Goal: Task Accomplishment & Management: Complete application form

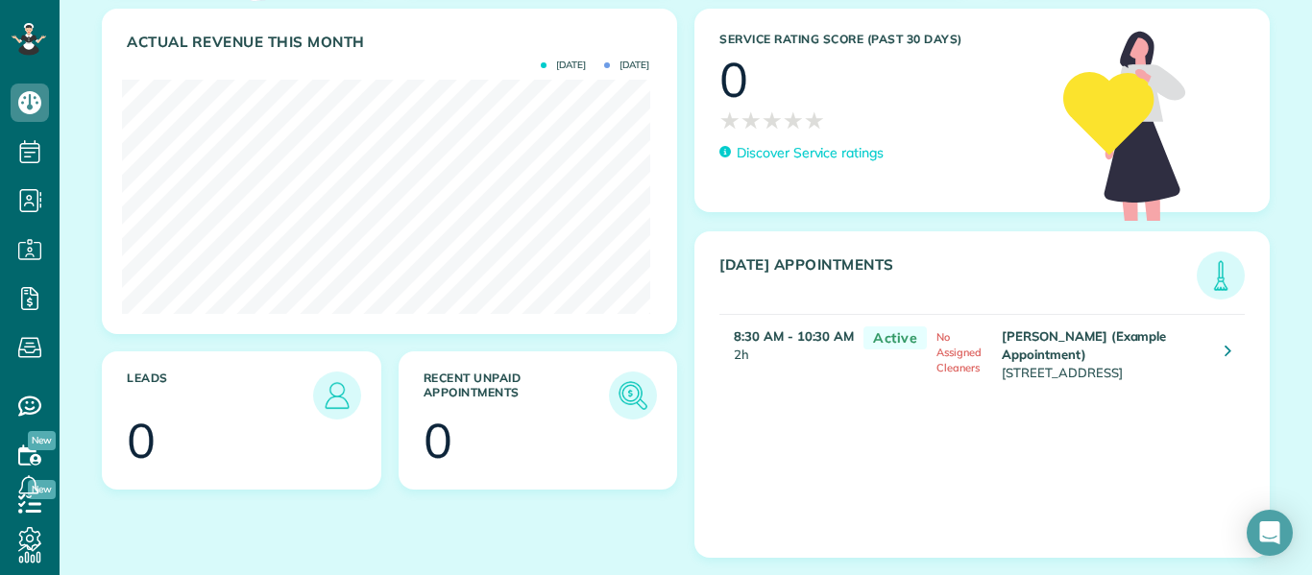
scroll to position [363, 0]
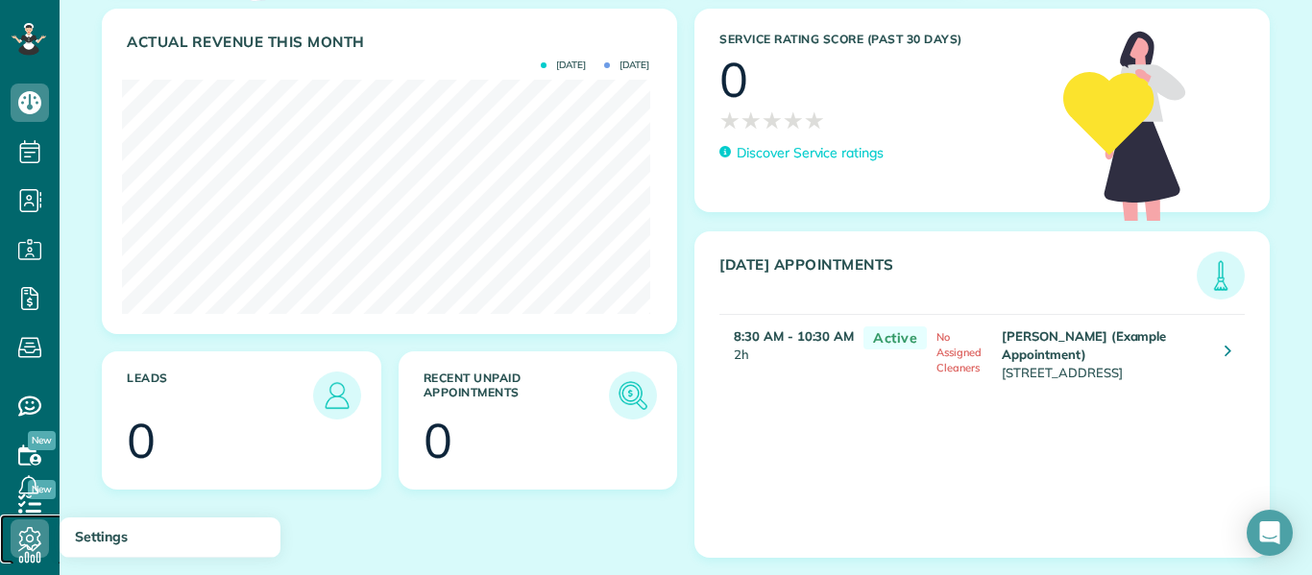
click at [23, 551] on icon at bounding box center [30, 538] width 38 height 38
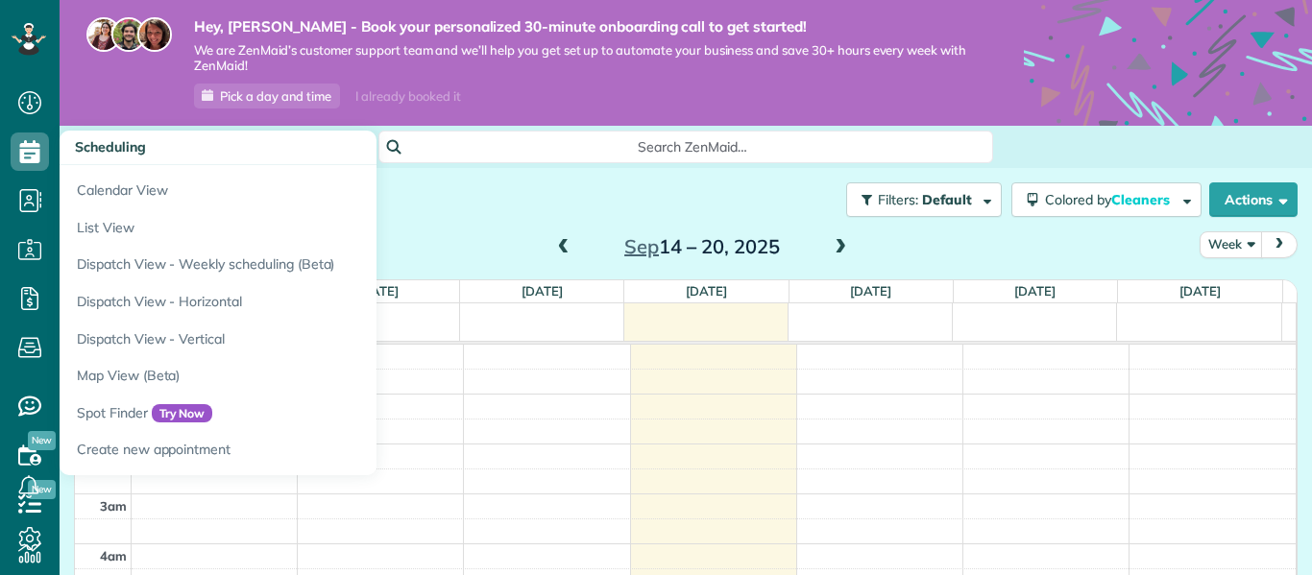
scroll to position [350, 0]
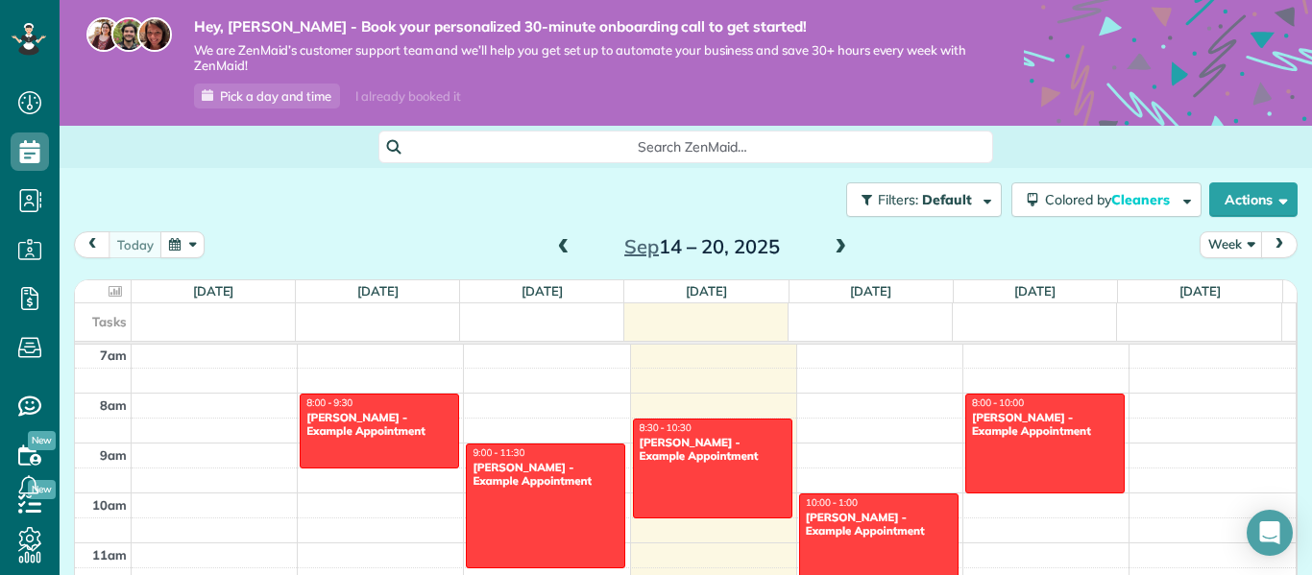
drag, startPoint x: 1295, startPoint y: 244, endPoint x: 1303, endPoint y: 322, distance: 78.2
click at [1303, 322] on main "Hey, [PERSON_NAME] - Book your personalized 30-minute onboarding call to get st…" at bounding box center [686, 287] width 1252 height 575
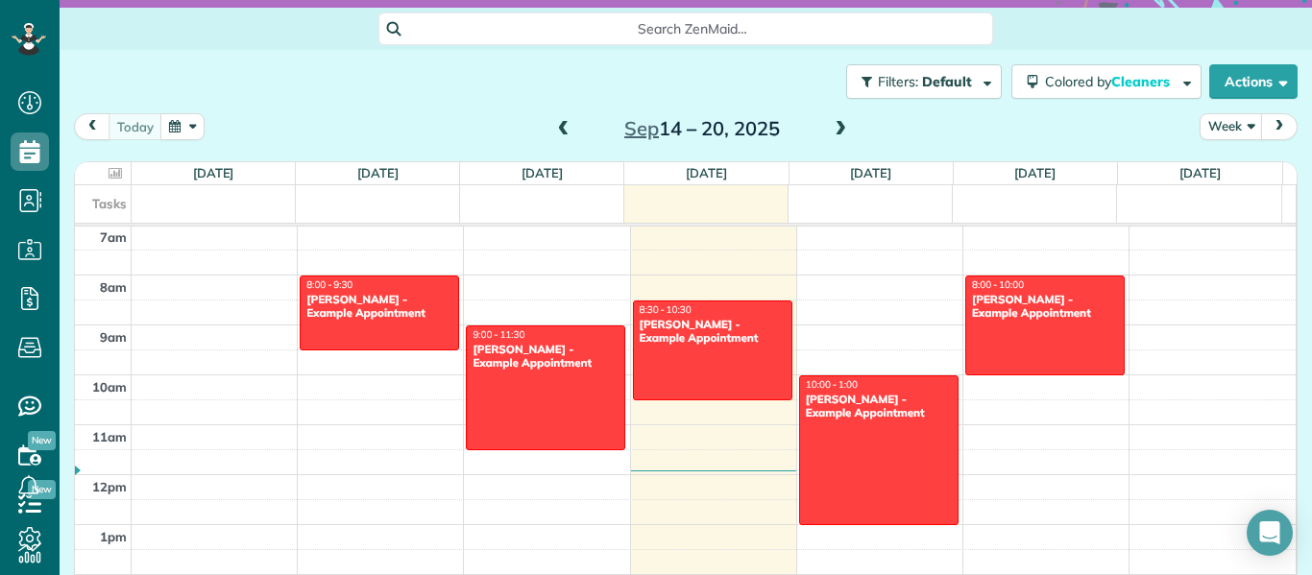
scroll to position [151, 0]
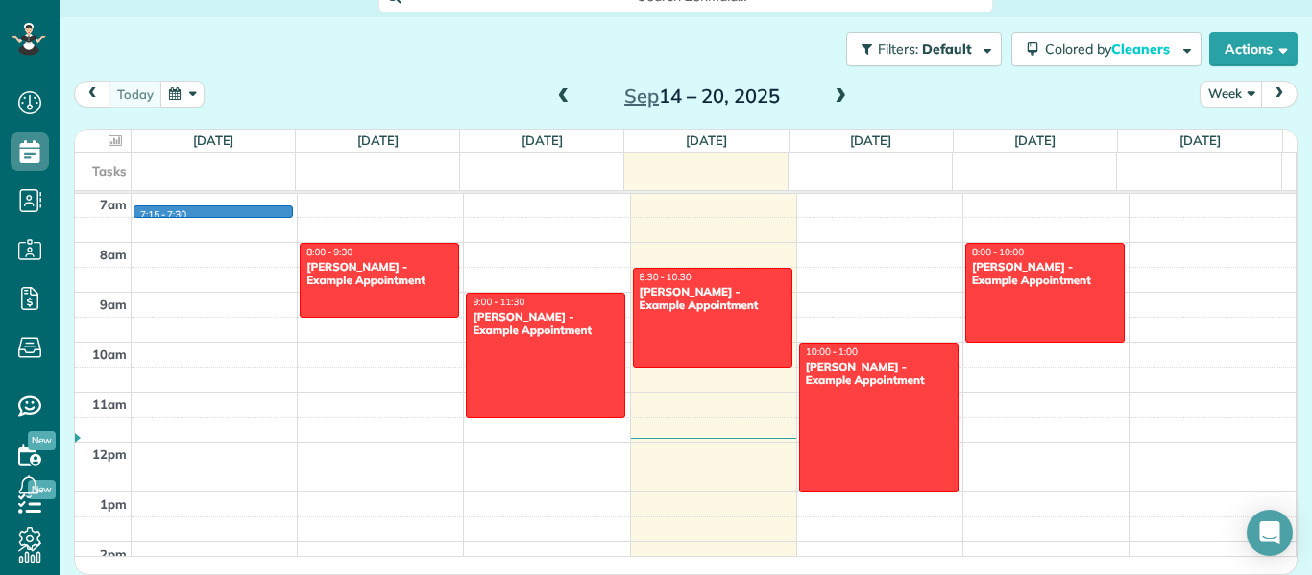
click at [176, 207] on div "12am 1am 2am 3am 4am 5am 6am 7am 8am 9am 10am 11am 12pm 1pm 2pm 3pm 4pm 5pm 6pm…" at bounding box center [685, 441] width 1220 height 1197
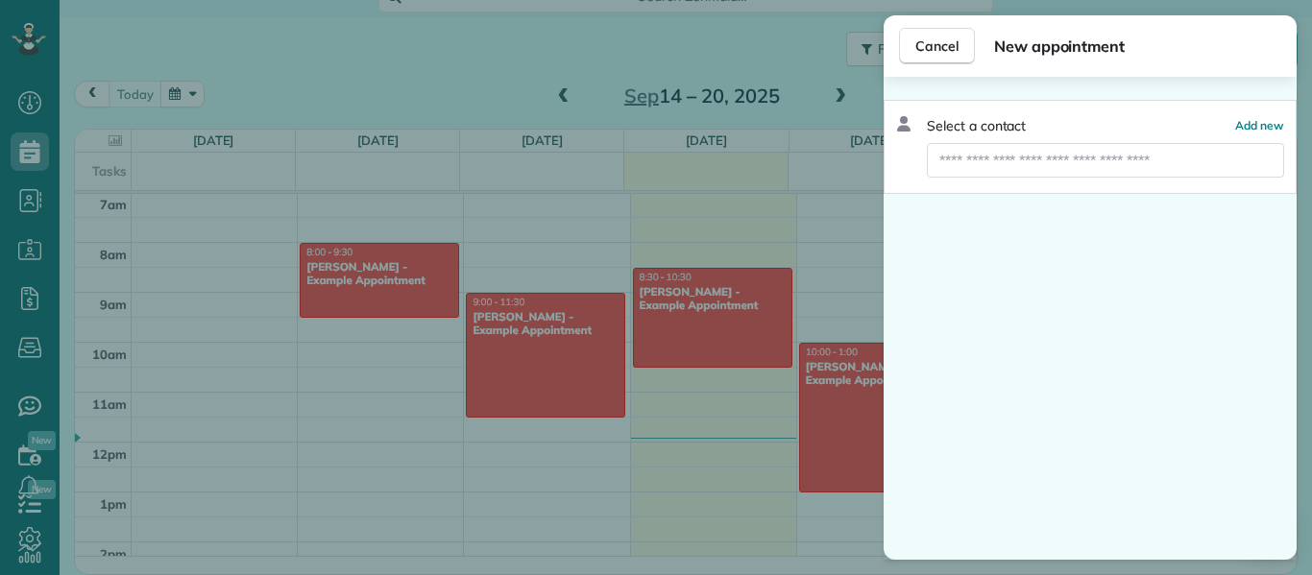
click at [197, 209] on div "Cancel New appointment Select a contact Add new" at bounding box center [656, 287] width 1312 height 575
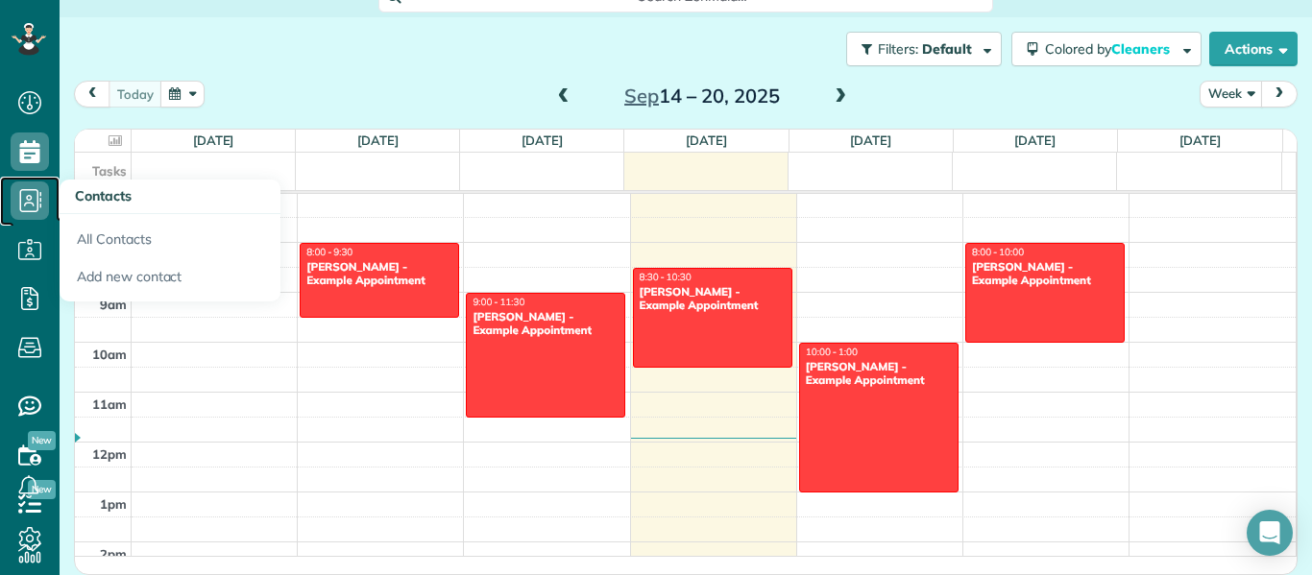
click at [29, 206] on icon at bounding box center [30, 200] width 38 height 38
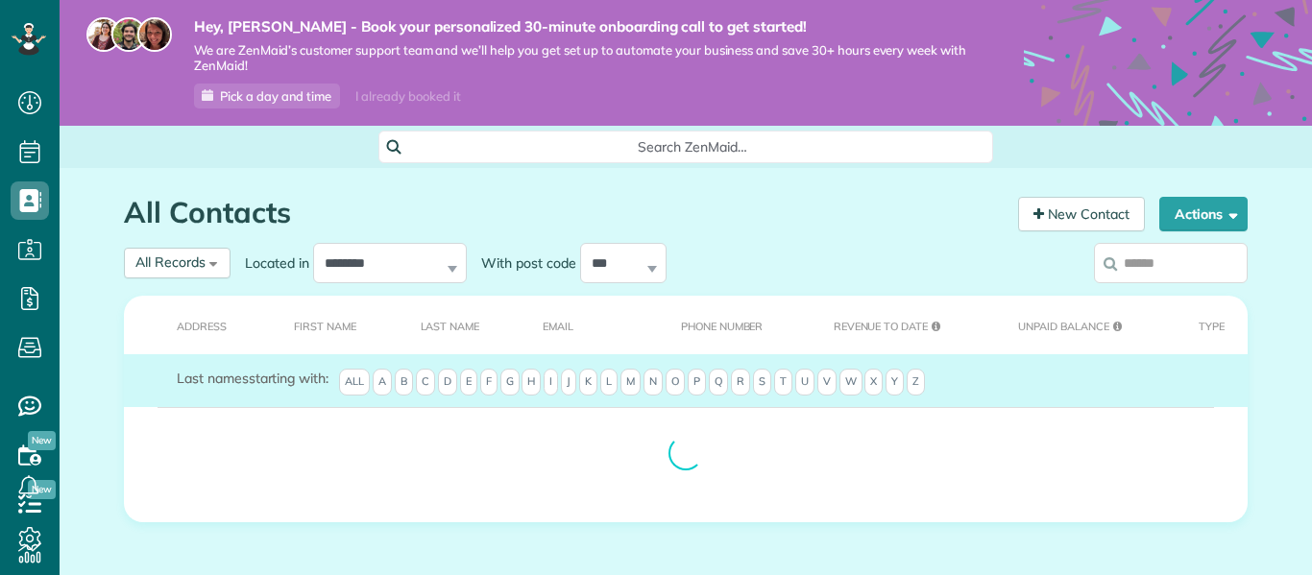
scroll to position [9, 9]
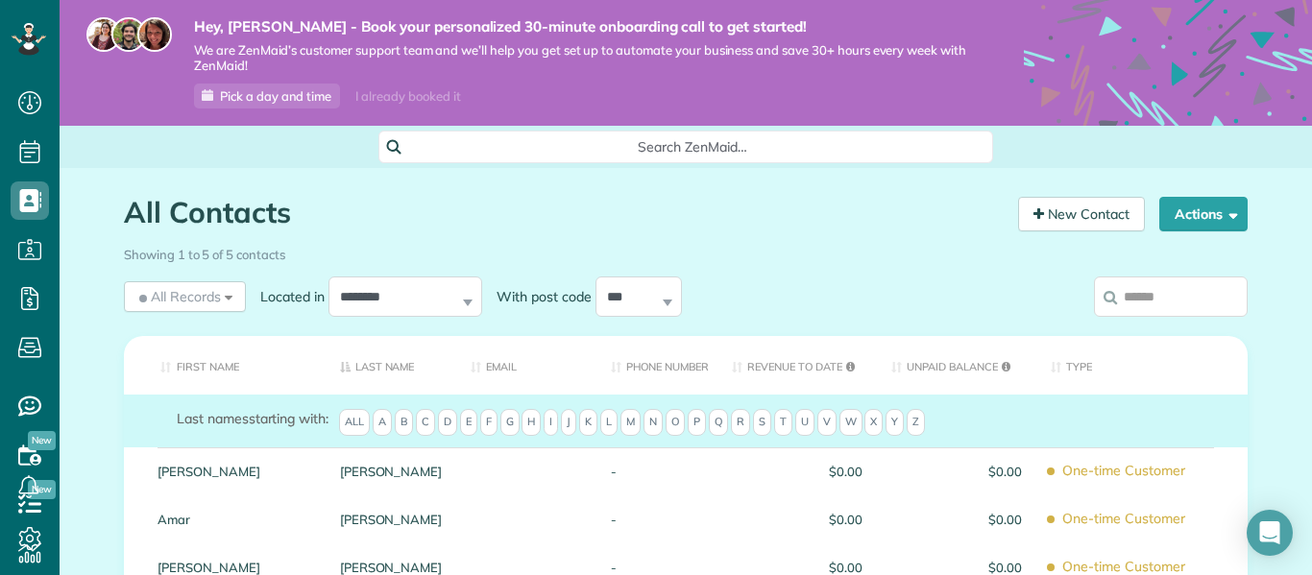
click at [201, 367] on th "First Name" at bounding box center [225, 365] width 202 height 59
click at [1076, 209] on link "New Contact" at bounding box center [1081, 214] width 127 height 35
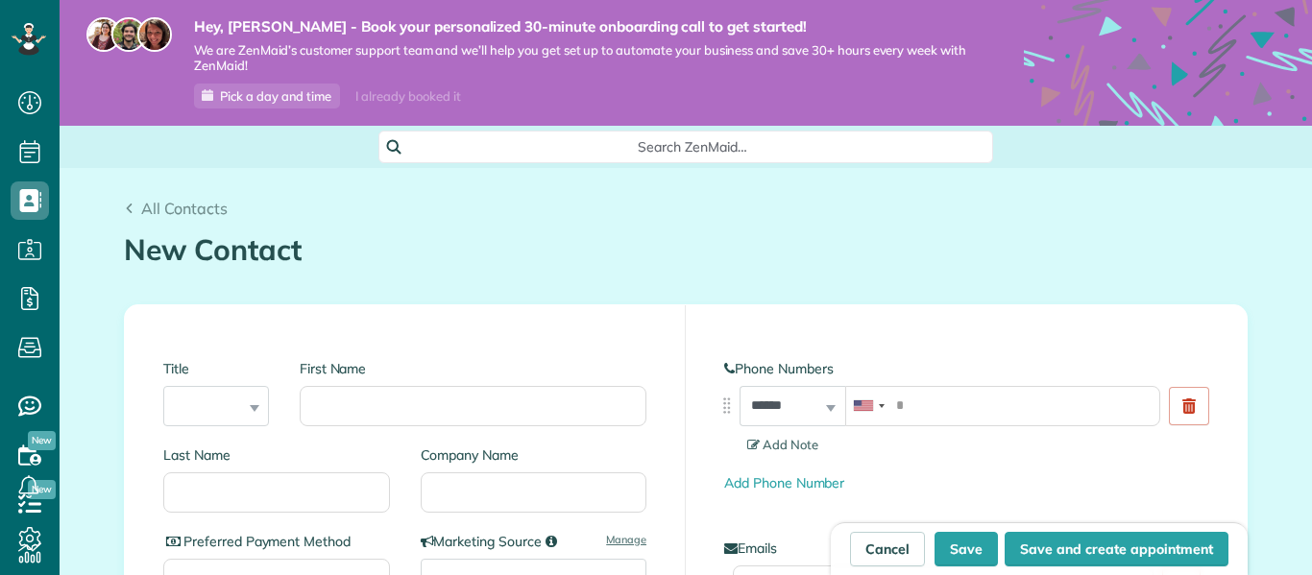
scroll to position [9, 9]
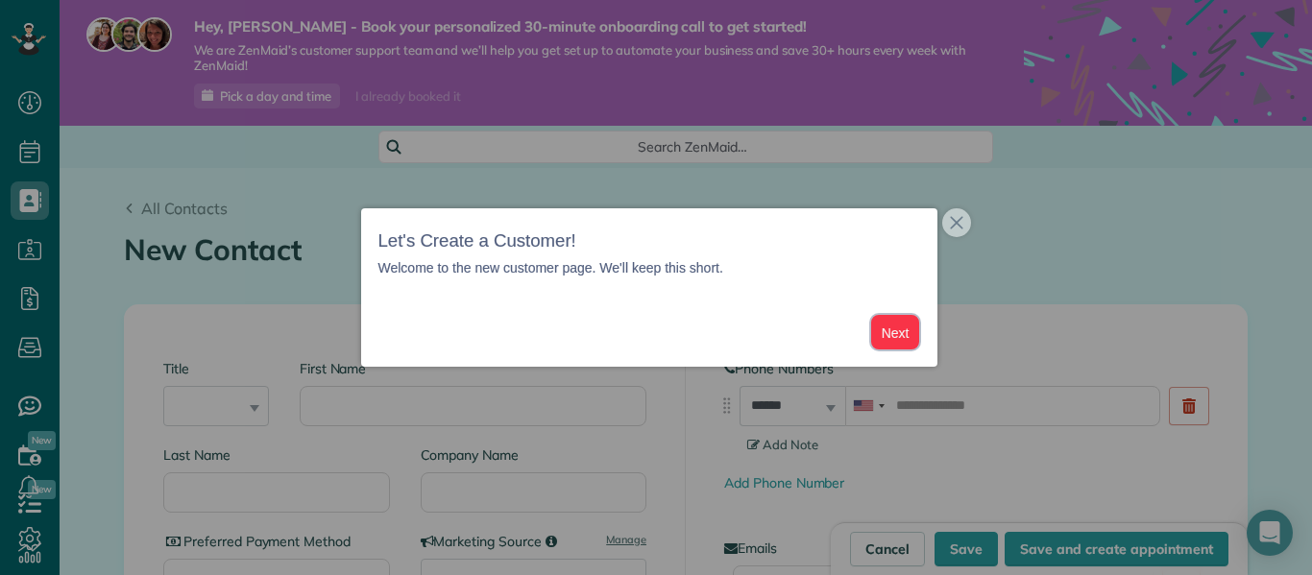
click at [901, 337] on button "Next" at bounding box center [895, 333] width 49 height 36
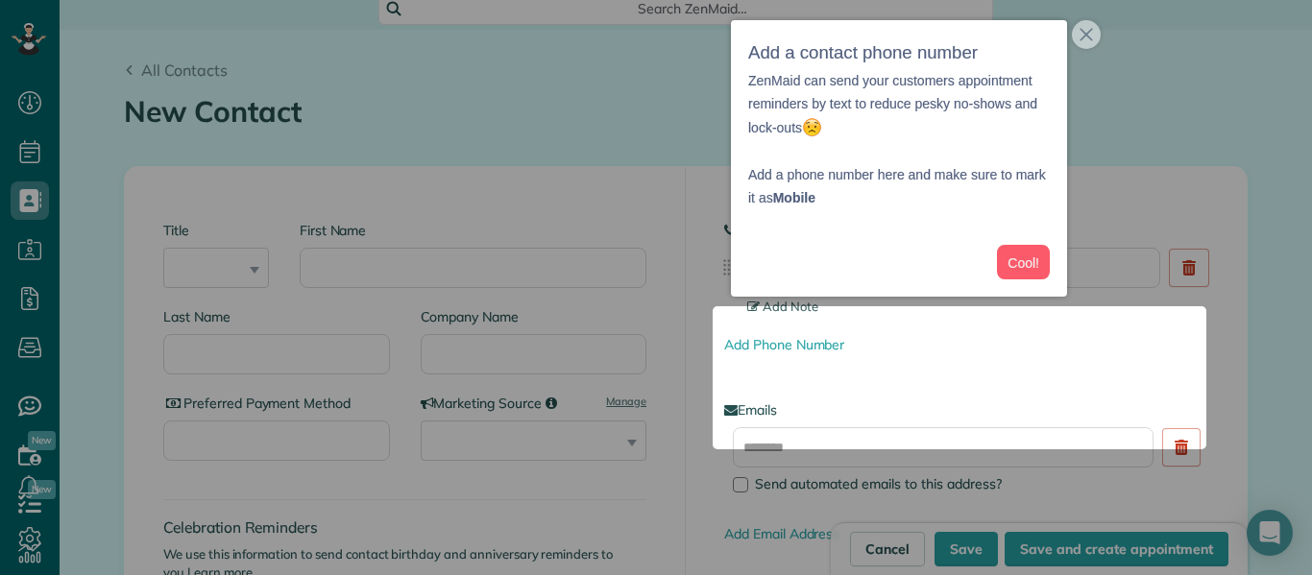
scroll to position [138, 0]
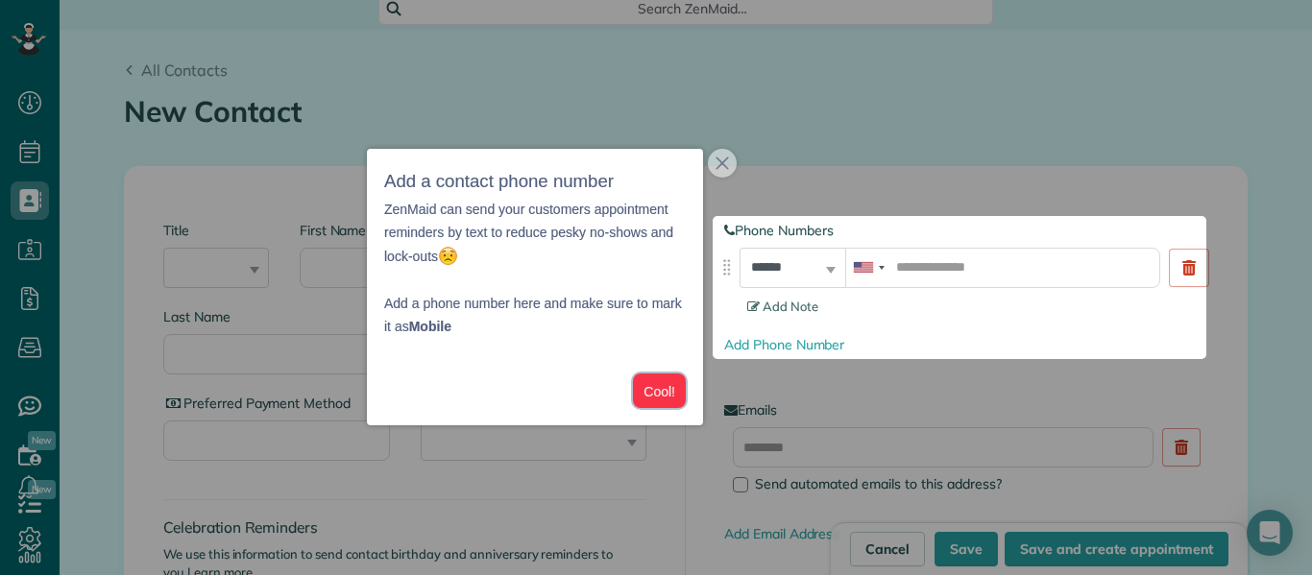
click at [662, 401] on button "Cool!" at bounding box center [659, 392] width 53 height 36
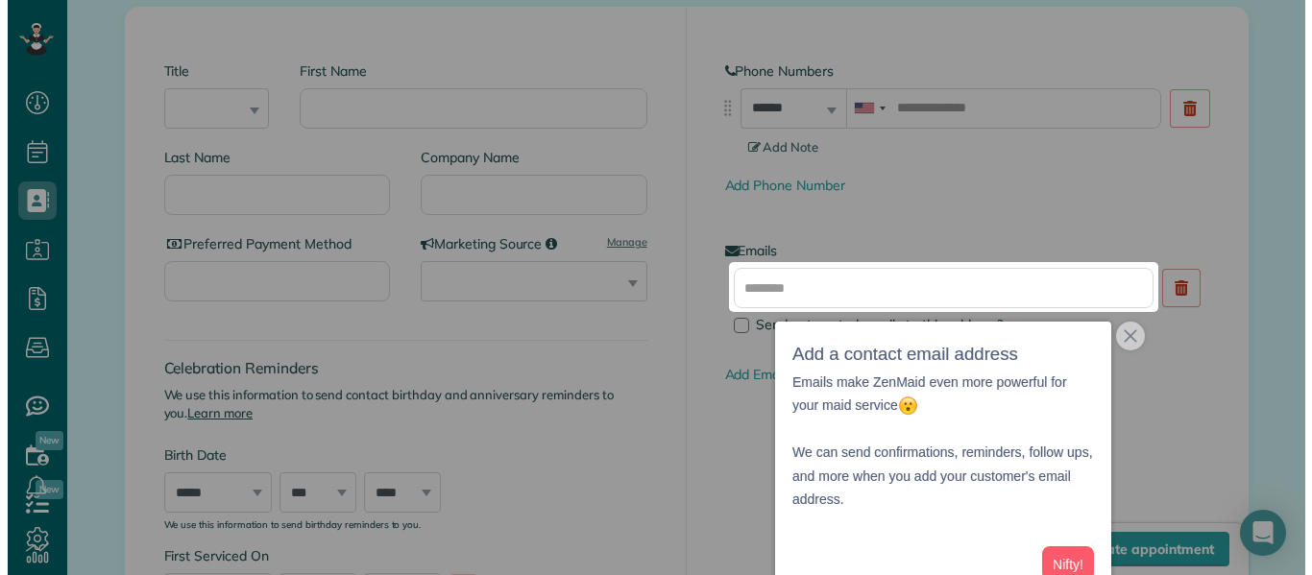
scroll to position [299, 0]
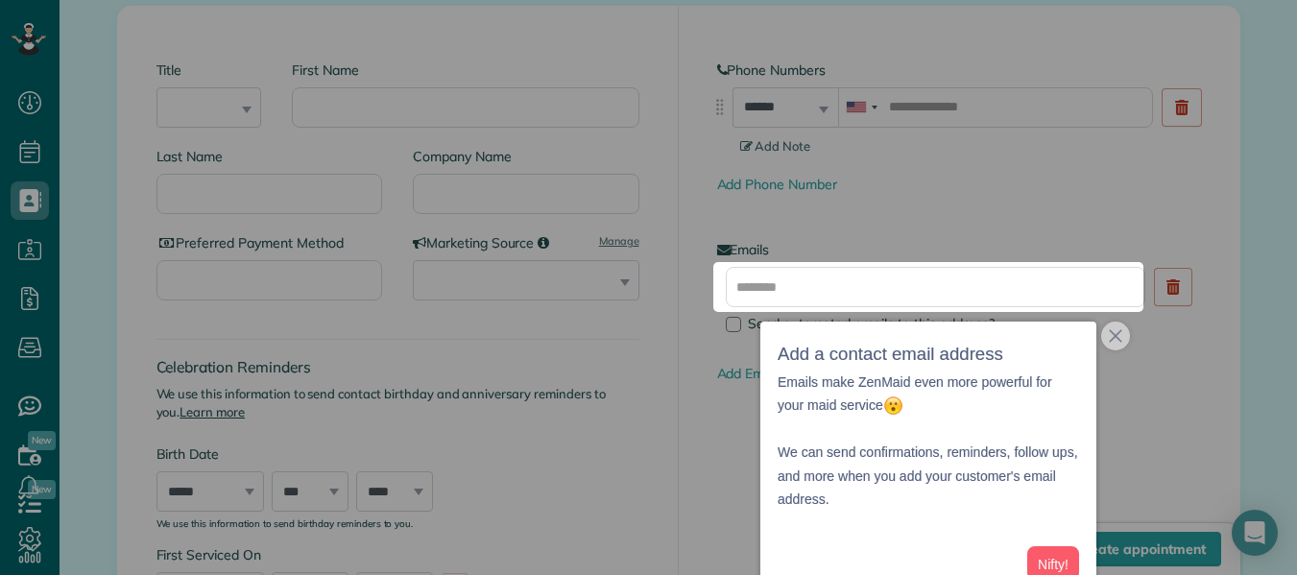
drag, startPoint x: 1289, startPoint y: 181, endPoint x: 1290, endPoint y: 279, distance: 98.9
click at [1290, 279] on div at bounding box center [648, 287] width 1297 height 575
click at [1057, 567] on button "Nifty!" at bounding box center [1053, 564] width 52 height 36
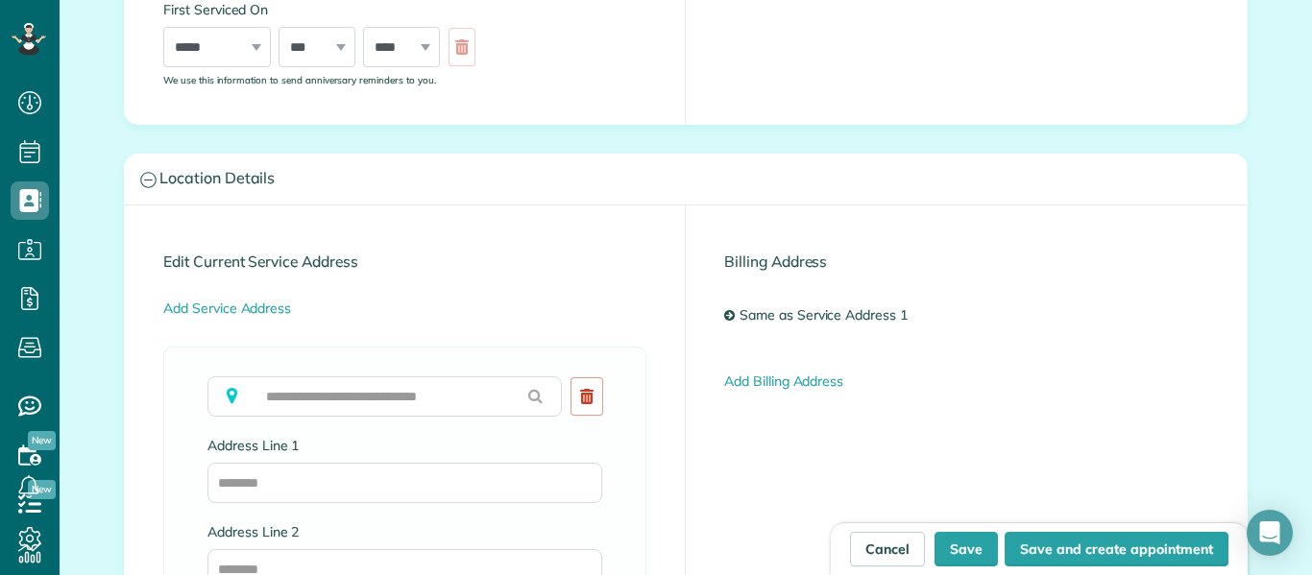
scroll to position [1750, 0]
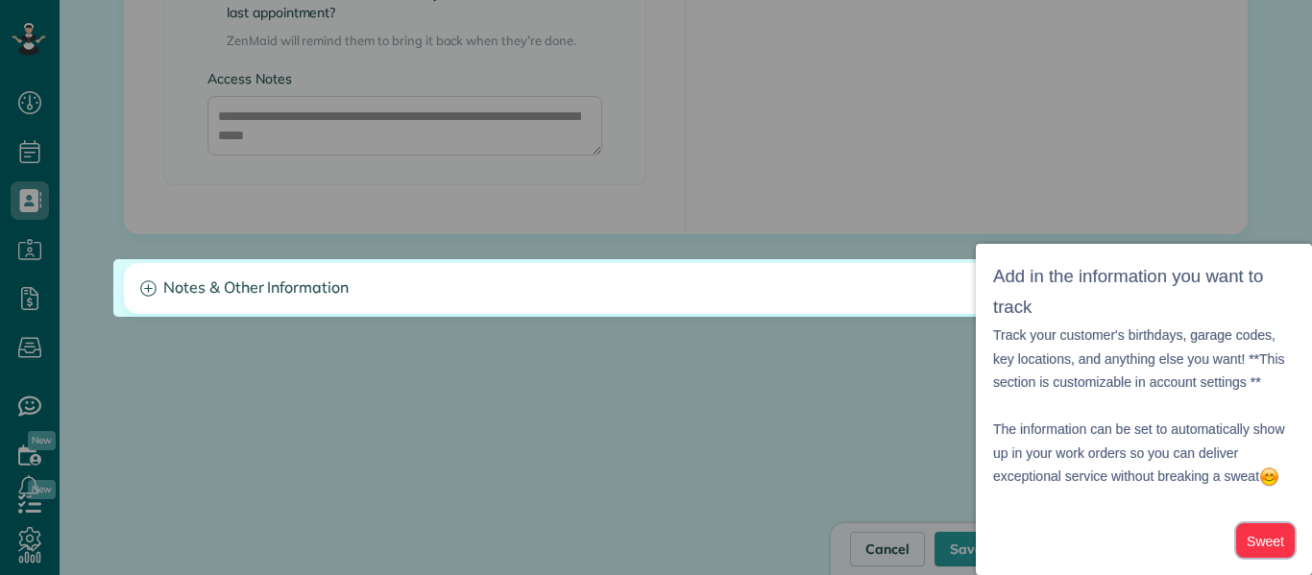
click at [1255, 539] on button "Sweet" at bounding box center [1265, 541] width 59 height 36
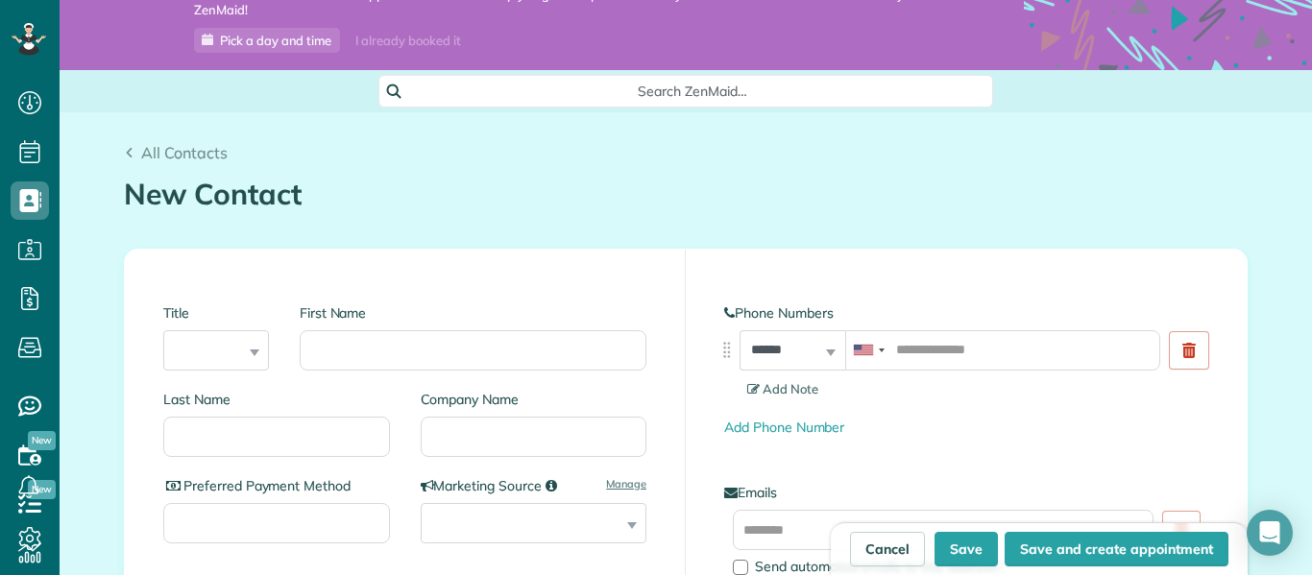
scroll to position [0, 0]
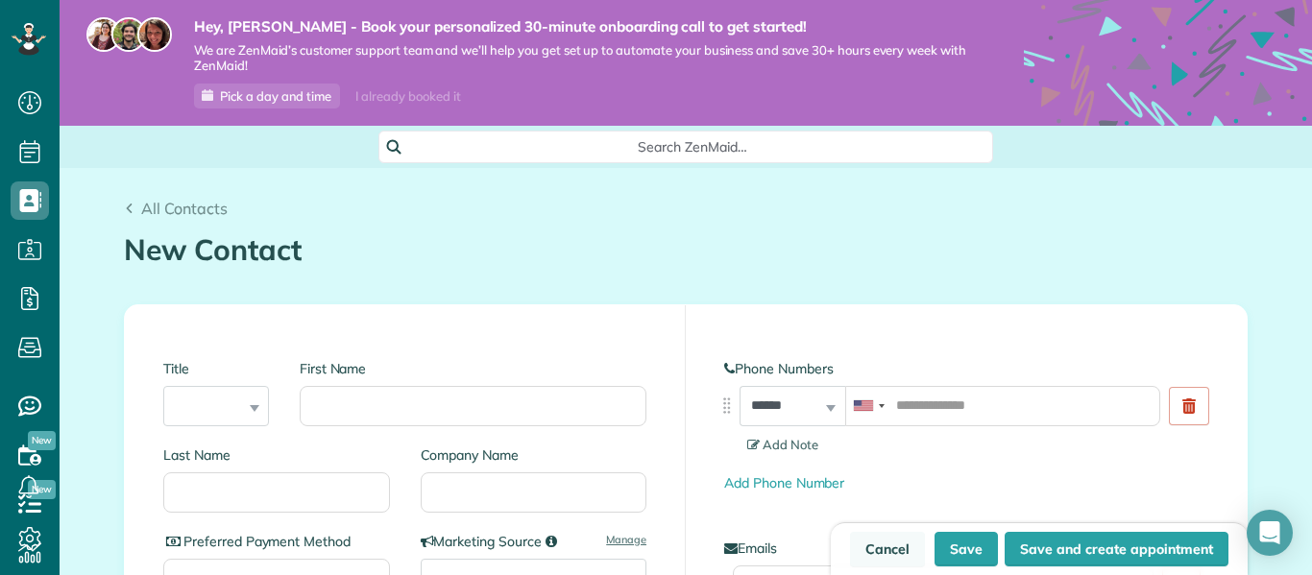
click at [892, 552] on link "Cancel" at bounding box center [887, 549] width 75 height 35
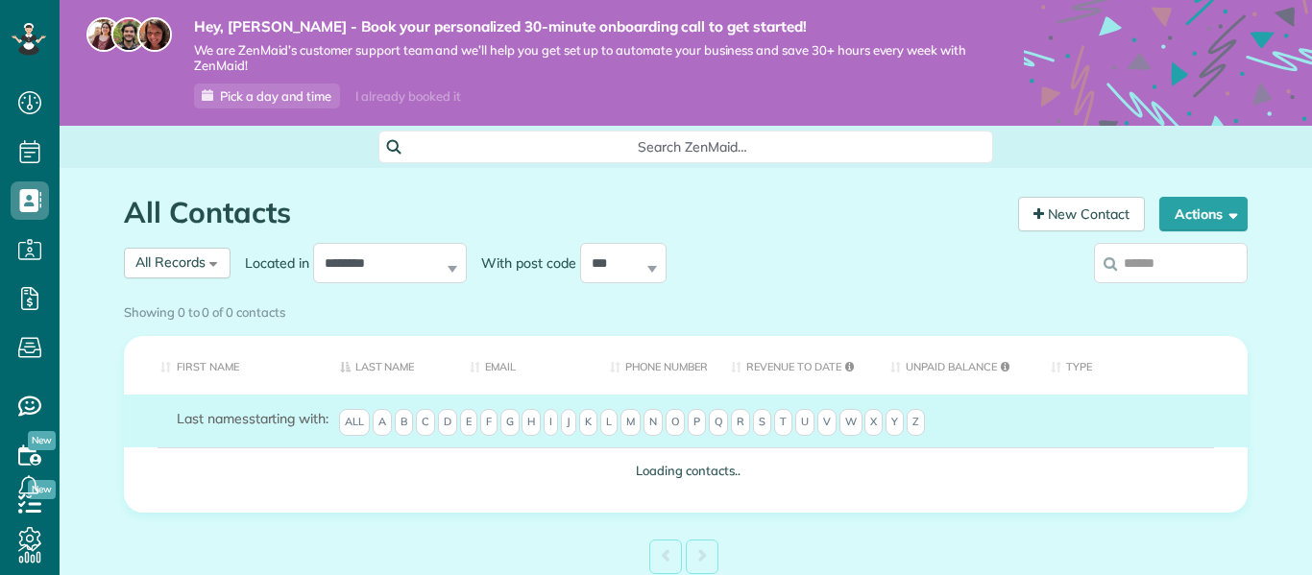
scroll to position [9, 9]
